Goal: Task Accomplishment & Management: Manage account settings

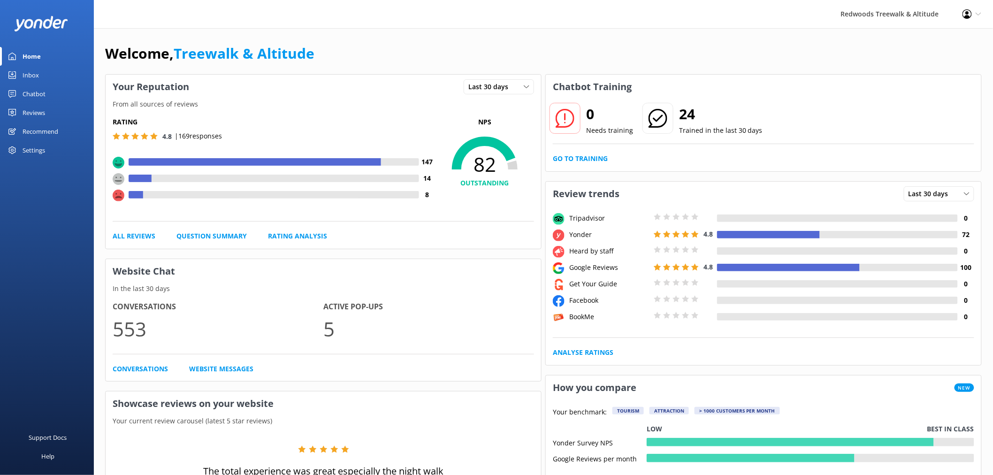
drag, startPoint x: 0, startPoint y: 0, endPoint x: 56, endPoint y: 101, distance: 115.9
click at [56, 101] on link "Chatbot" at bounding box center [47, 93] width 94 height 19
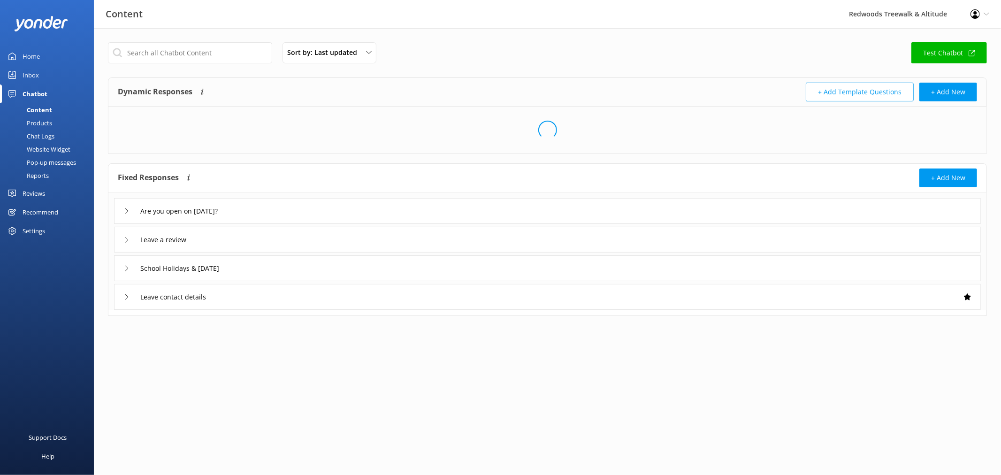
click at [58, 73] on link "Inbox" at bounding box center [47, 75] width 94 height 19
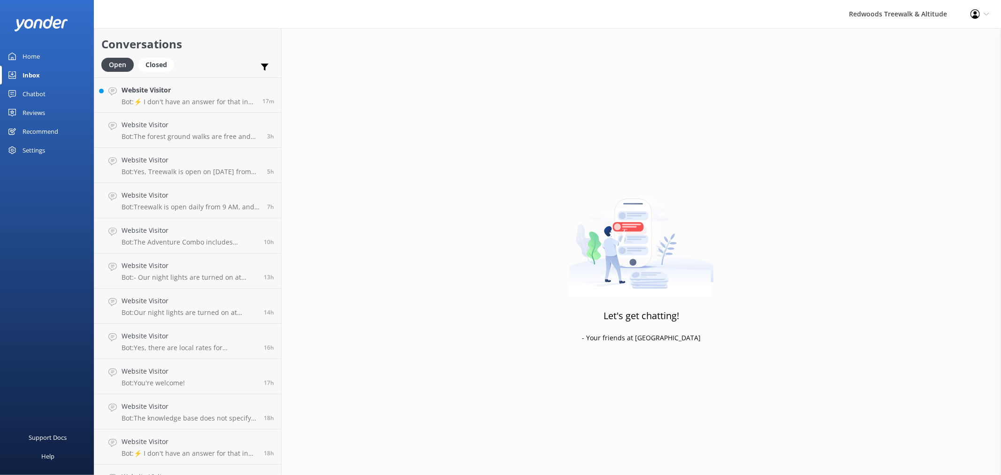
click at [51, 114] on link "Reviews" at bounding box center [47, 112] width 94 height 19
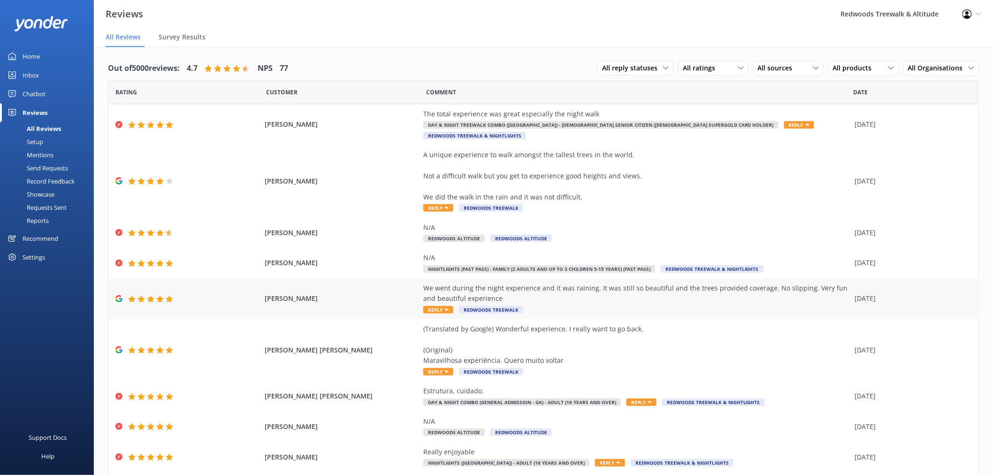
scroll to position [48, 0]
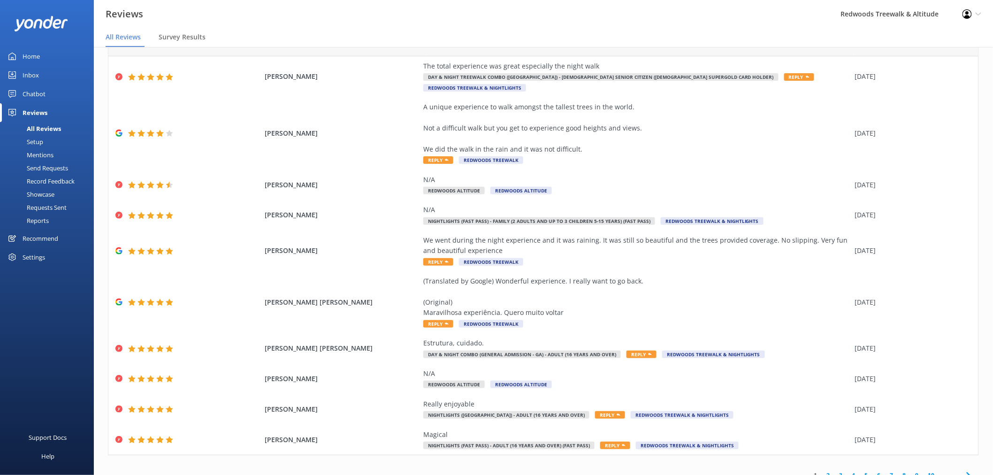
click at [823, 465] on div "1 2 3 4 5 6 7 8 9 10 ..." at bounding box center [892, 475] width 174 height 21
click at [822, 471] on link "2" at bounding box center [828, 475] width 13 height 9
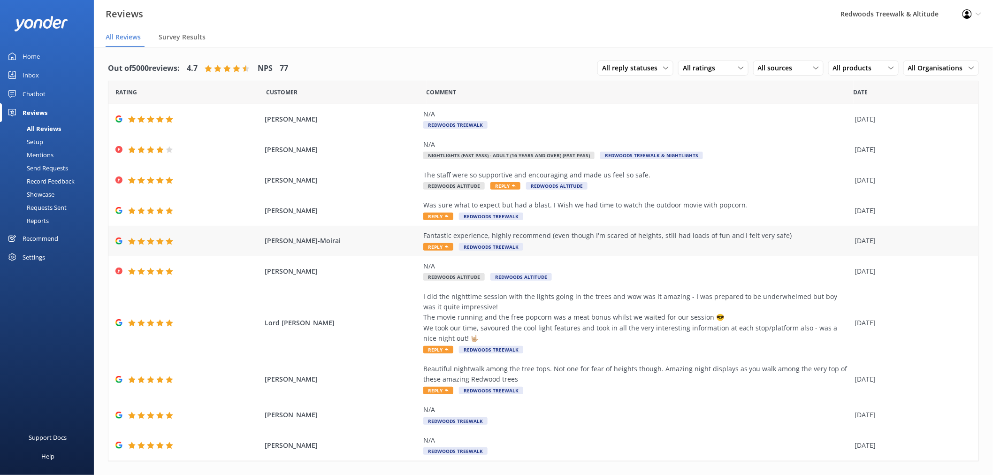
scroll to position [16, 0]
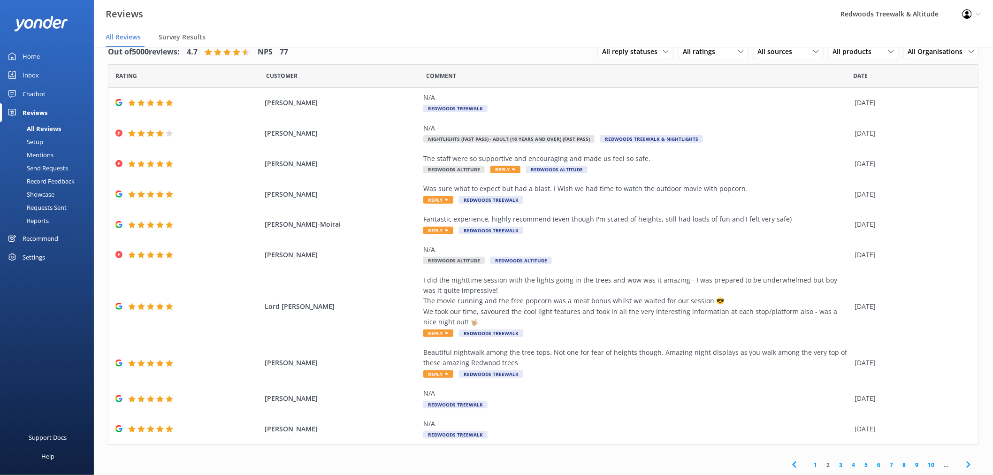
click at [43, 56] on link "Home" at bounding box center [47, 56] width 94 height 19
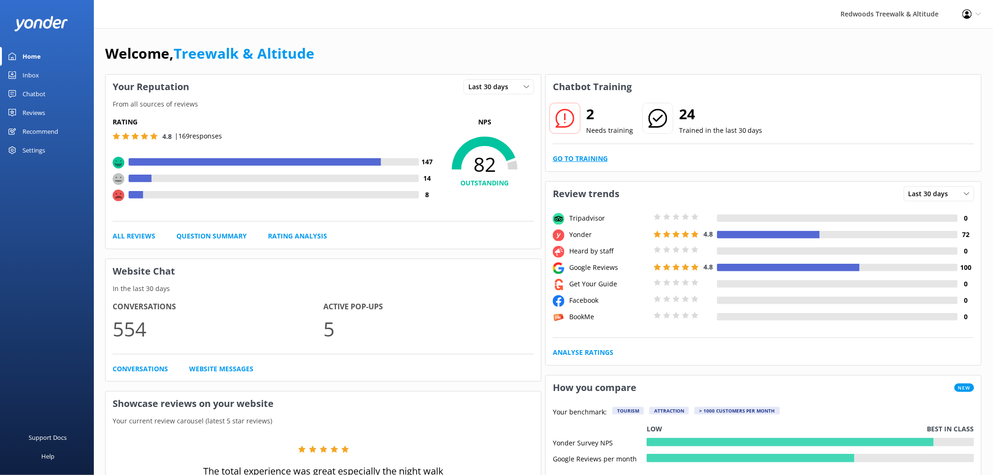
click at [573, 155] on link "Go to Training" at bounding box center [580, 158] width 55 height 10
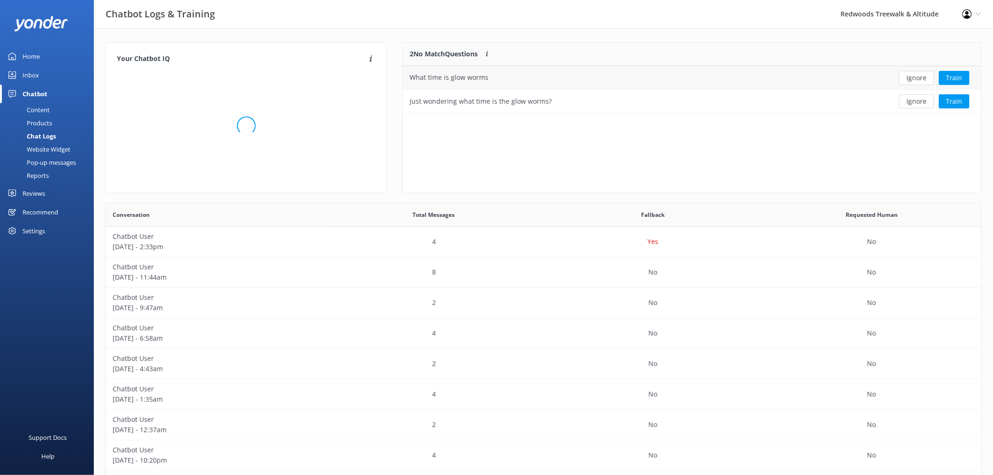
scroll to position [63, 570]
click at [922, 81] on button "Ignore" at bounding box center [916, 78] width 35 height 14
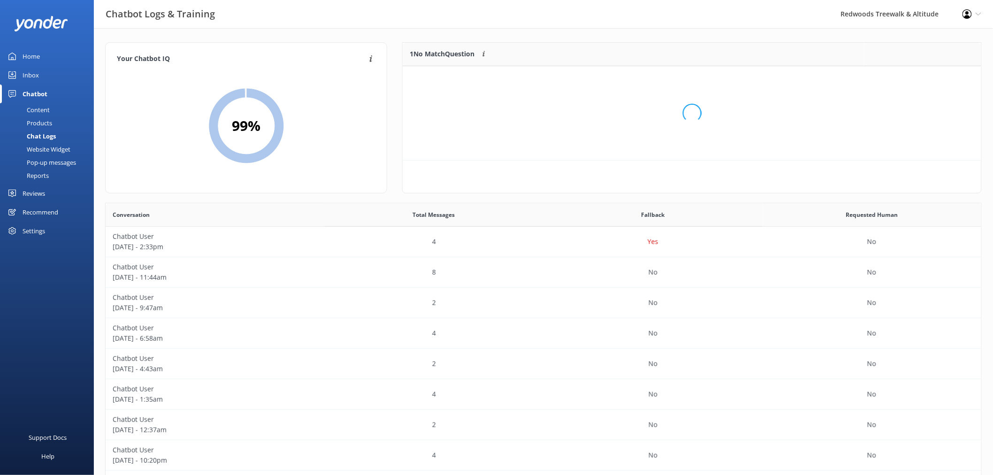
scroll to position [39, 570]
click at [922, 81] on button "Ignore" at bounding box center [916, 78] width 35 height 14
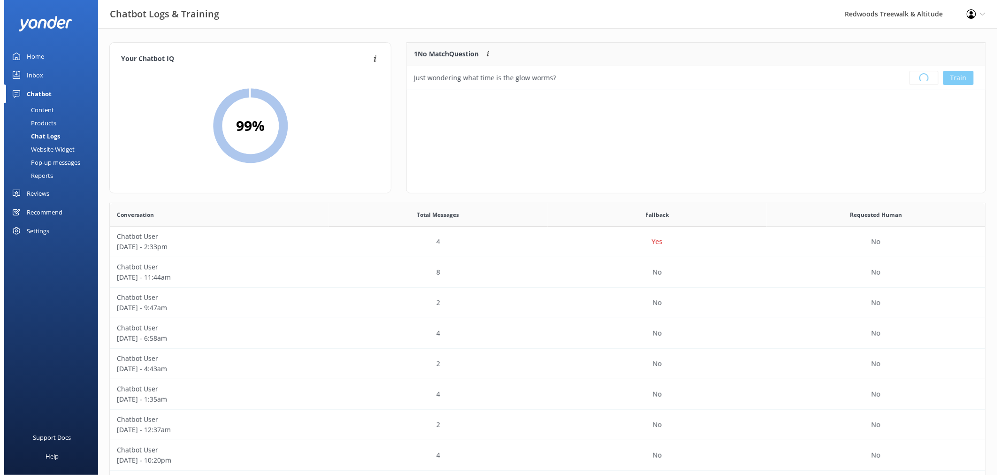
scroll to position [109, 570]
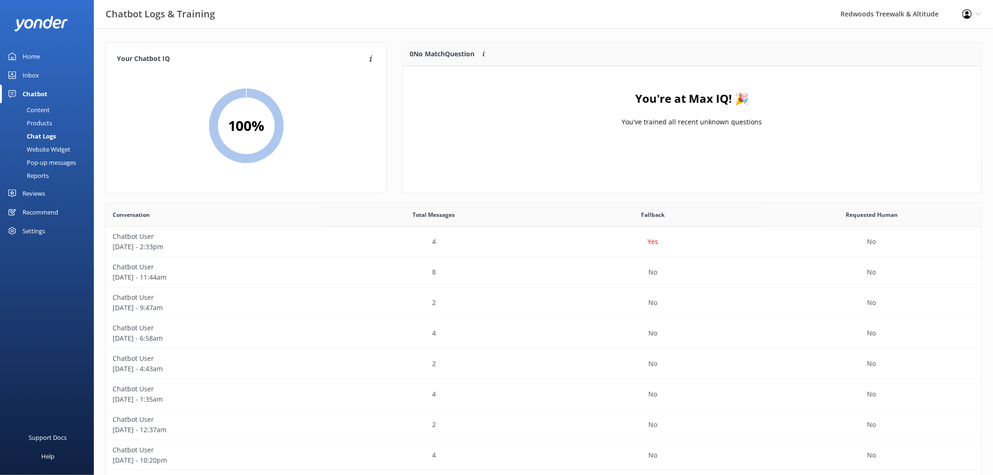
click at [73, 78] on link "Inbox" at bounding box center [47, 75] width 94 height 19
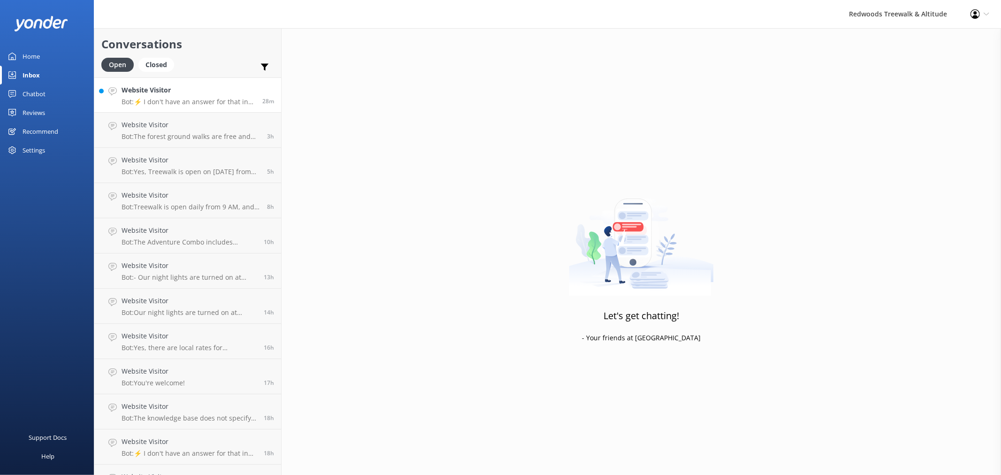
click at [160, 86] on h4 "Website Visitor" at bounding box center [189, 90] width 134 height 10
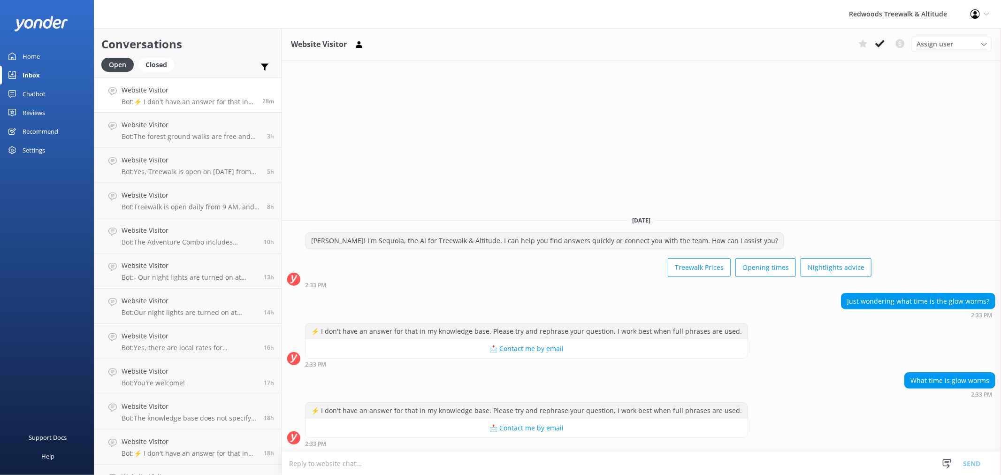
click at [51, 62] on link "Home" at bounding box center [47, 56] width 94 height 19
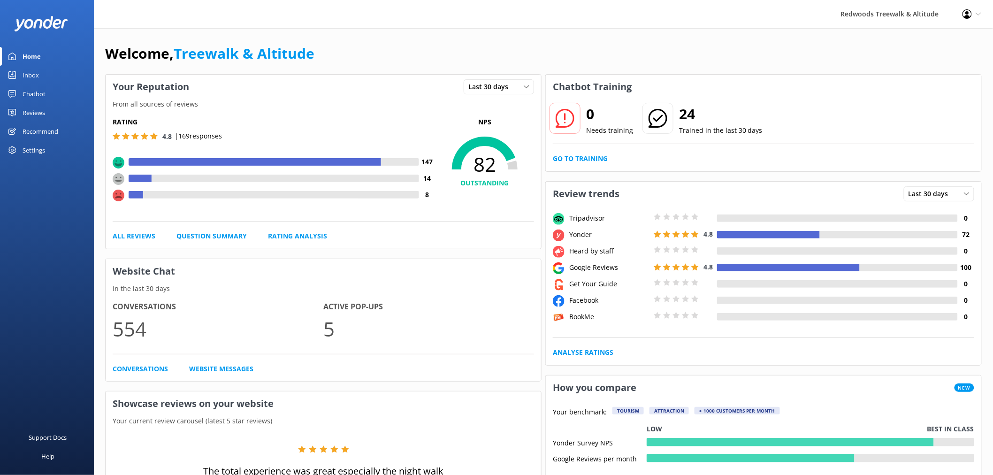
click at [13, 107] on link "Reviews" at bounding box center [47, 112] width 94 height 19
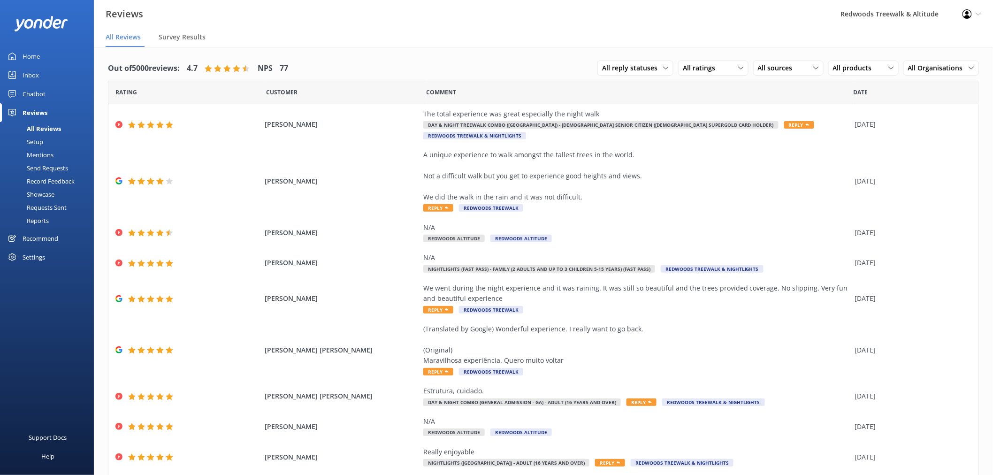
click at [37, 69] on div "Inbox" at bounding box center [31, 75] width 16 height 19
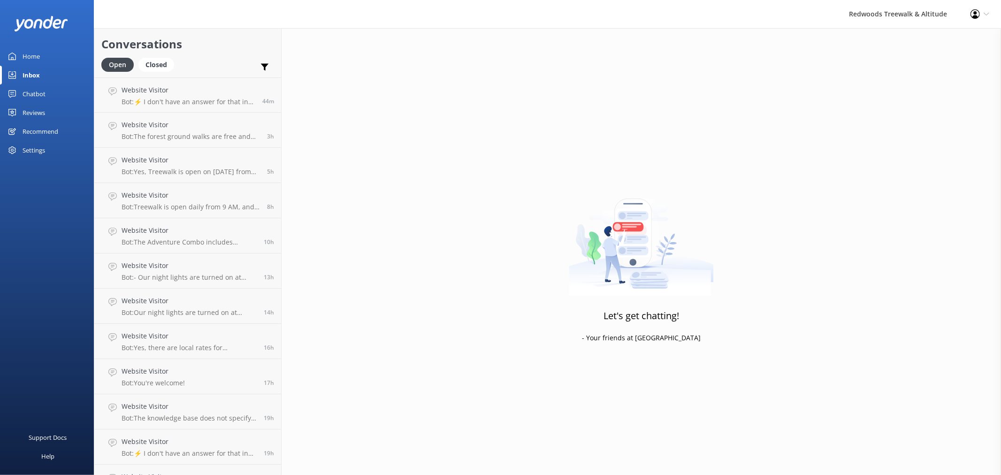
click at [41, 55] on link "Home" at bounding box center [47, 56] width 94 height 19
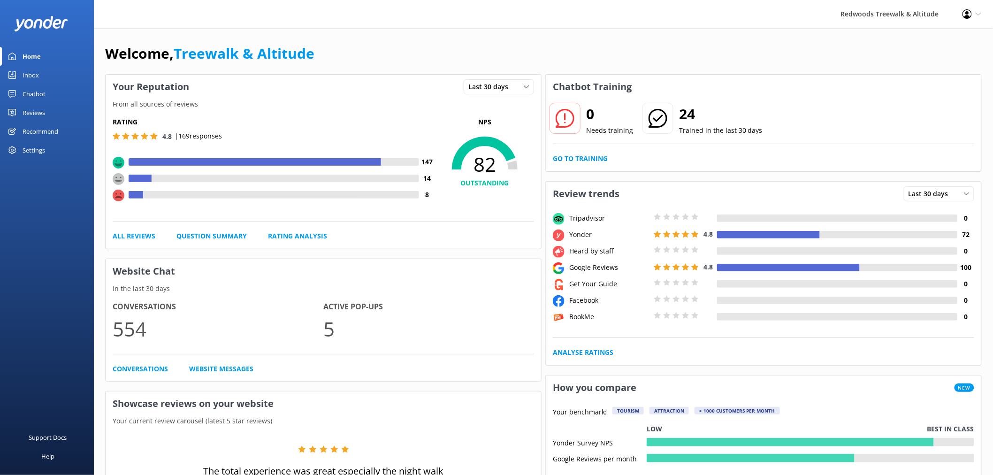
click at [73, 112] on link "Reviews" at bounding box center [47, 112] width 94 height 19
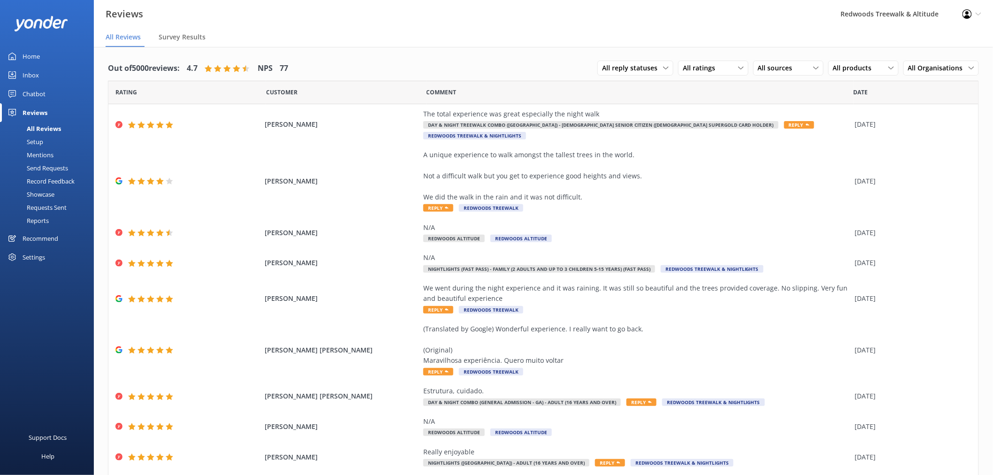
click at [50, 77] on link "Inbox" at bounding box center [47, 75] width 94 height 19
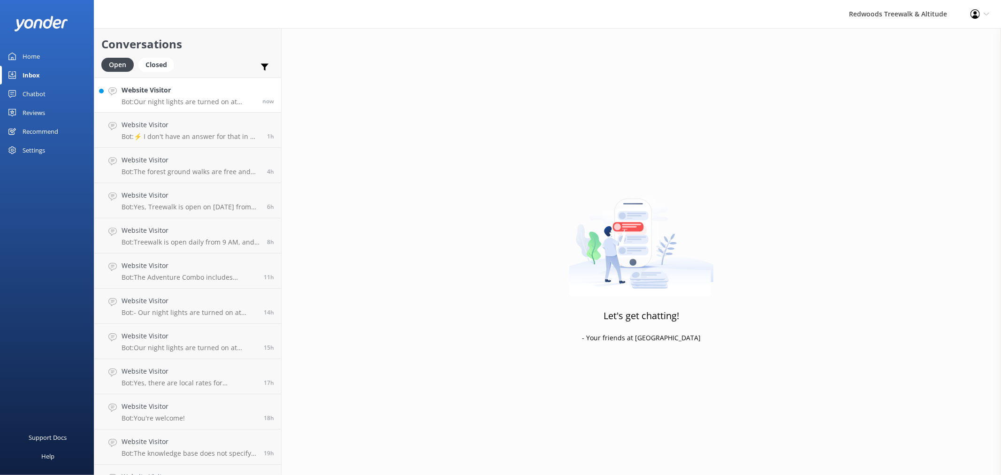
click at [141, 101] on p "Bot: Our night lights are turned on at sunset, and the night walk starts 20 min…" at bounding box center [189, 102] width 134 height 8
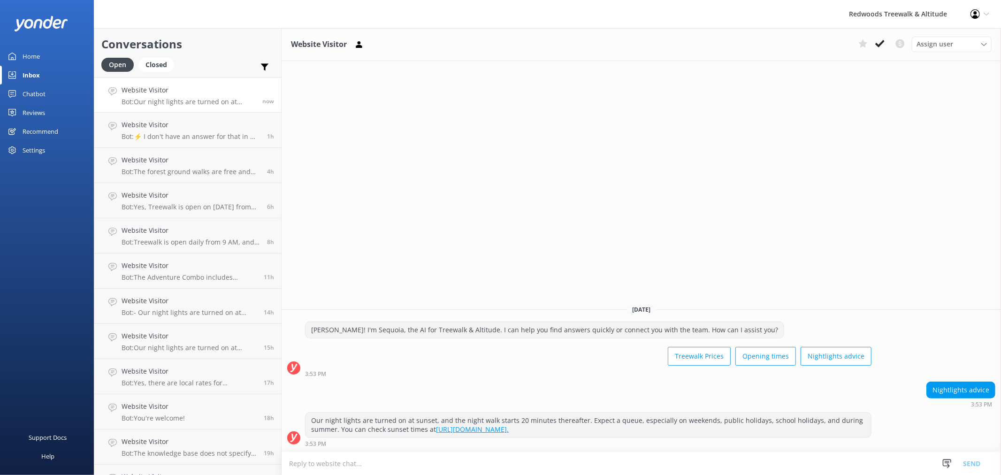
click at [49, 54] on link "Home" at bounding box center [47, 56] width 94 height 19
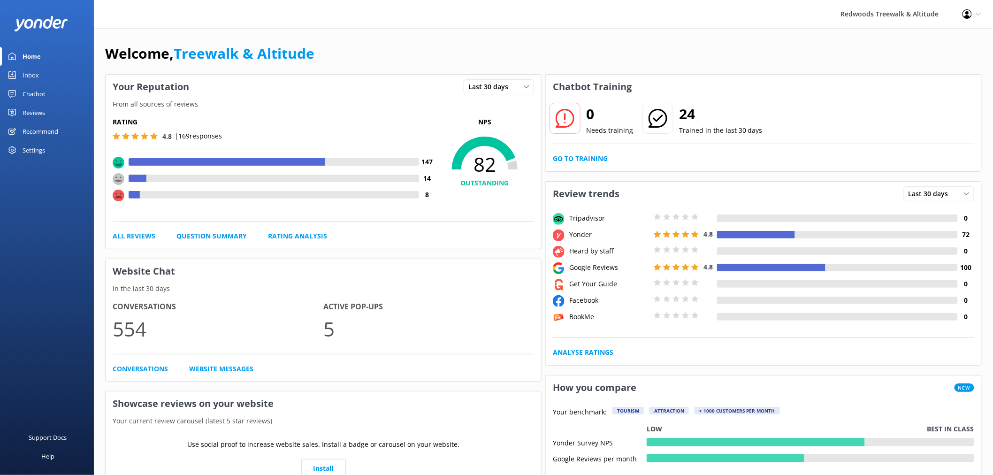
click at [46, 112] on link "Reviews" at bounding box center [47, 112] width 94 height 19
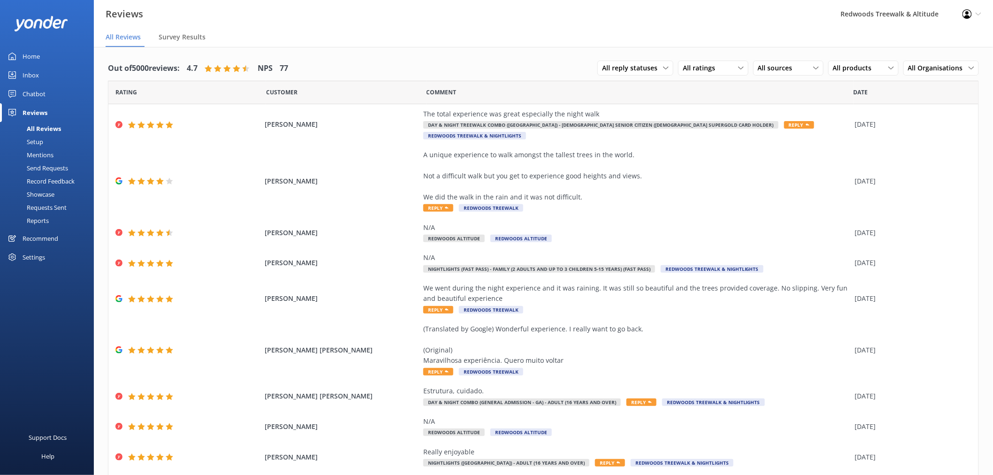
click at [53, 77] on link "Inbox" at bounding box center [47, 75] width 94 height 19
